Goal: Transaction & Acquisition: Purchase product/service

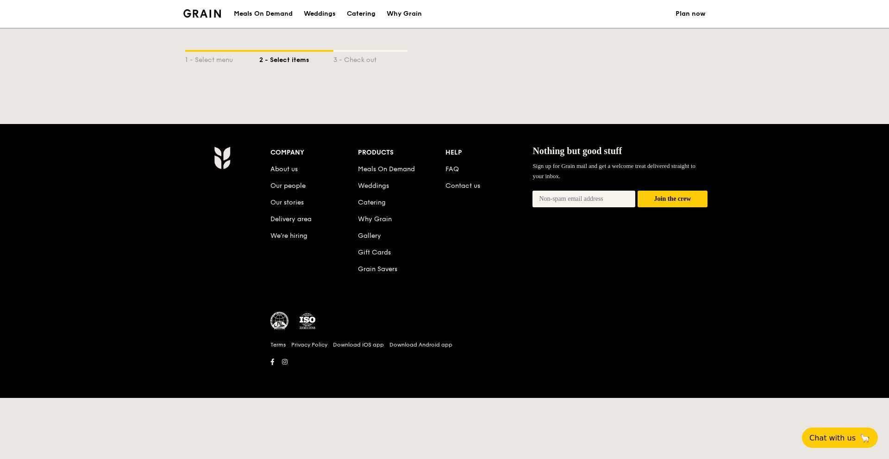
click at [314, 62] on div "2 - Select items" at bounding box center [296, 58] width 74 height 13
click at [305, 58] on div "2 - Select items" at bounding box center [296, 58] width 74 height 13
click at [316, 15] on div "Weddings" at bounding box center [320, 14] width 32 height 28
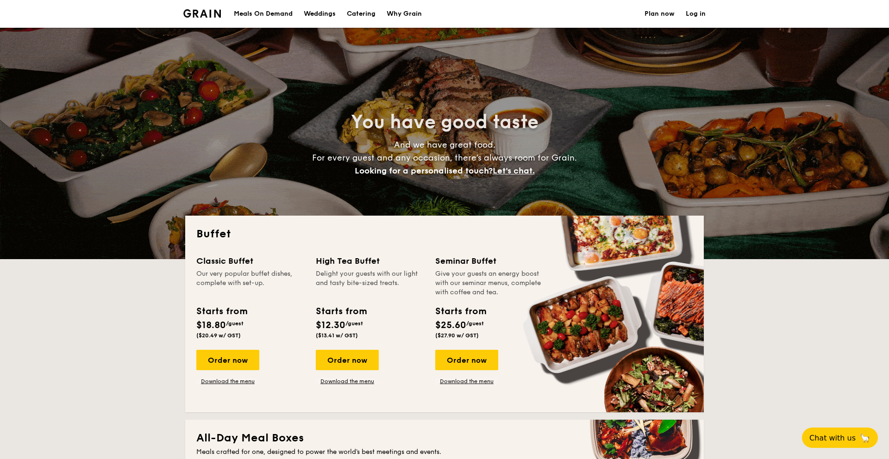
select select
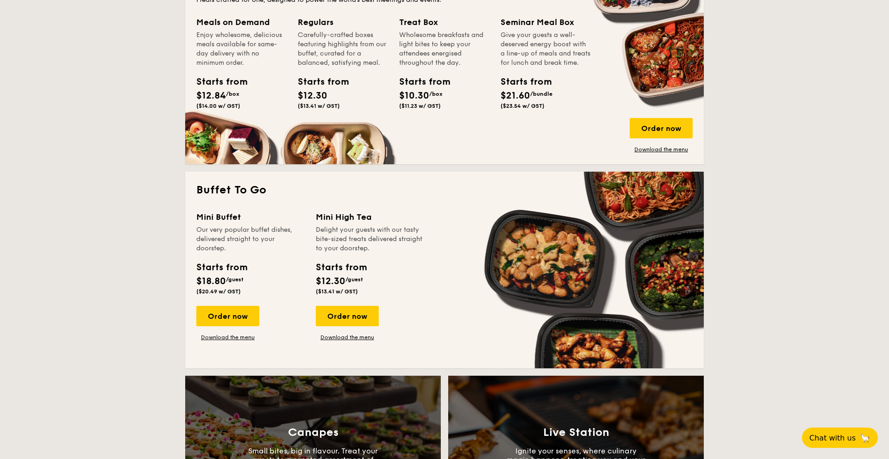
scroll to position [85, 0]
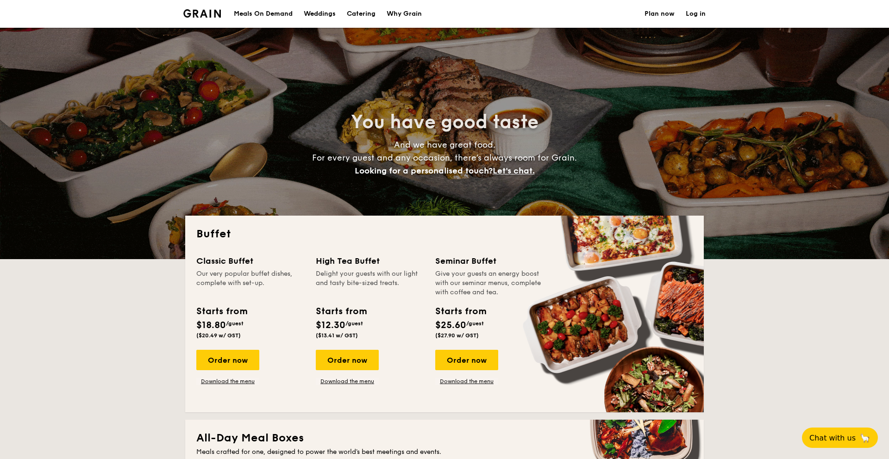
select select
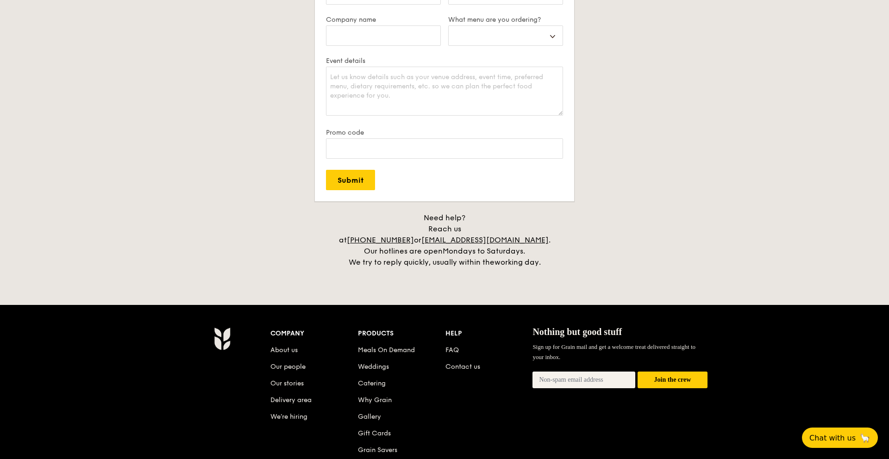
scroll to position [1864, 0]
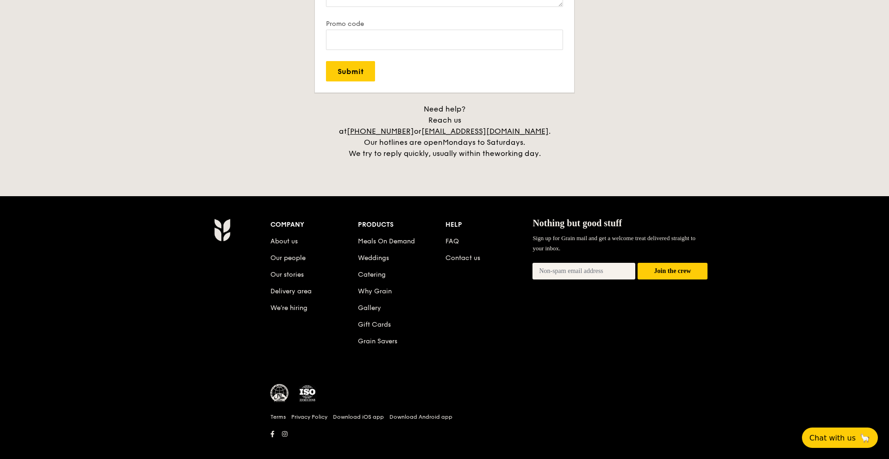
click at [280, 386] on img at bounding box center [279, 393] width 19 height 19
click at [282, 384] on img at bounding box center [279, 393] width 19 height 19
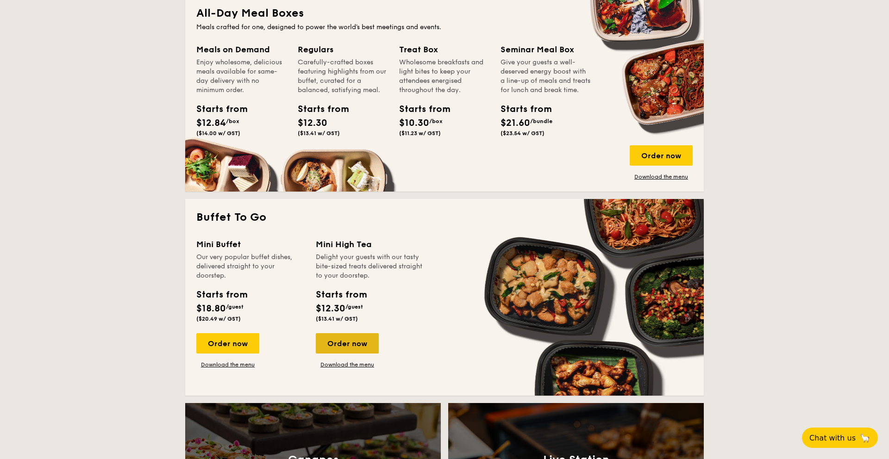
scroll to position [435, 0]
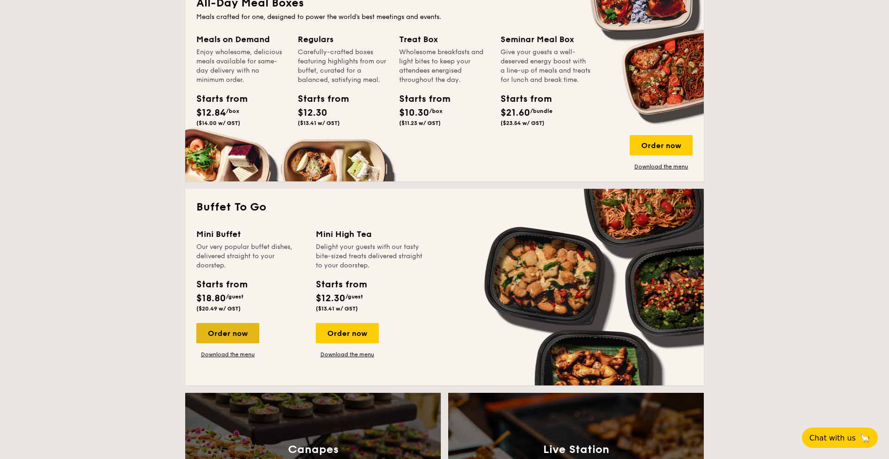
click at [243, 338] on div "Order now" at bounding box center [227, 333] width 63 height 20
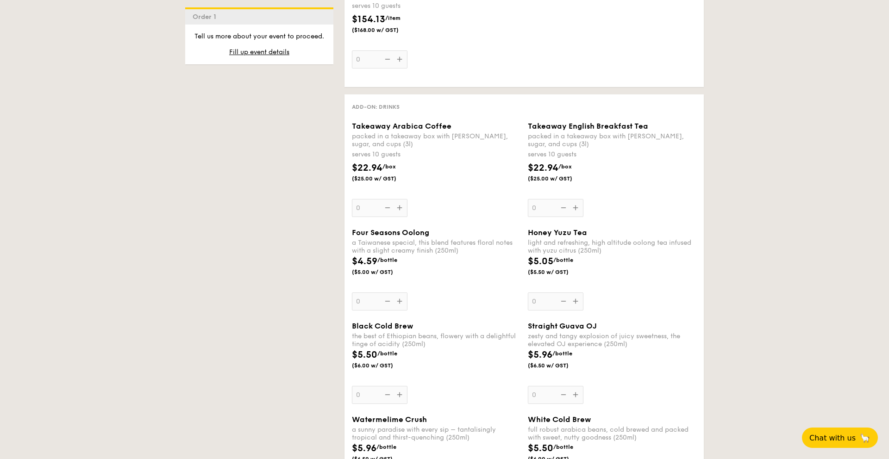
scroll to position [1230, 0]
